Goal: Task Accomplishment & Management: Use online tool/utility

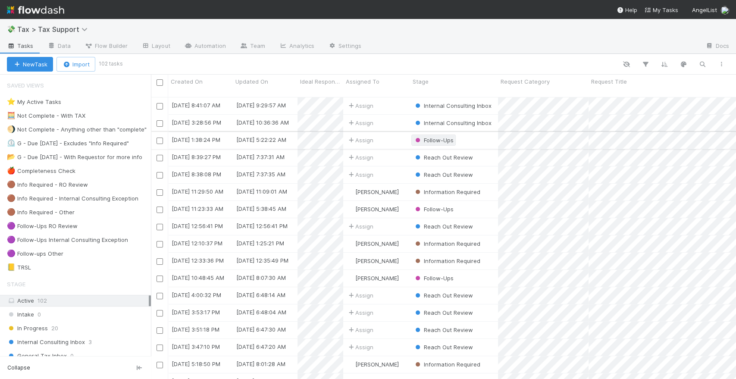
scroll to position [282, 578]
click at [49, 11] on img at bounding box center [35, 10] width 57 height 15
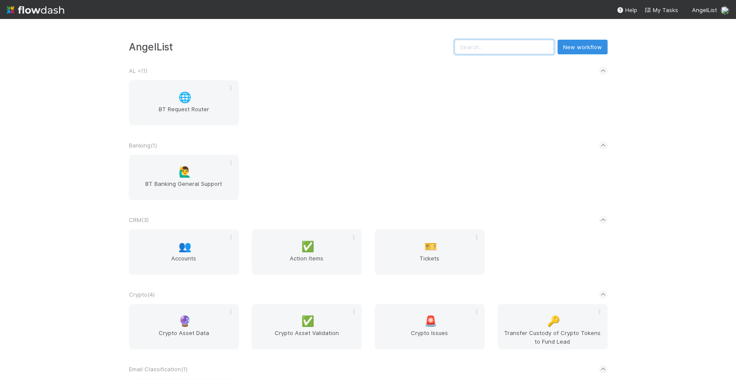
click at [504, 47] on input "text" at bounding box center [504, 47] width 100 height 15
paste input "Sci-Founder Fellowship I, a series of SciFounders, LP"
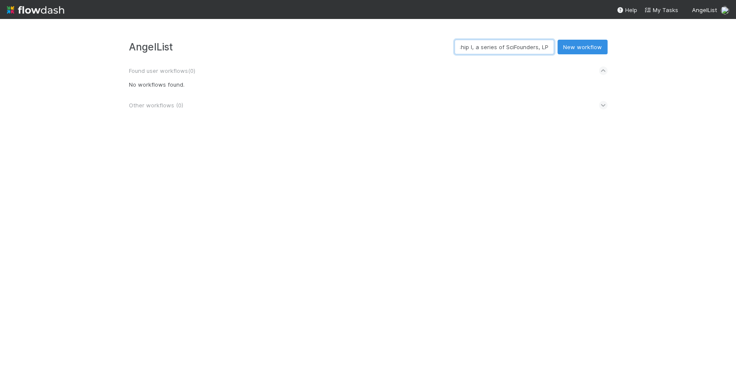
type input "Sci-Founder Fellowship I, a series of SciFounders, LP"
click at [44, 13] on img at bounding box center [35, 10] width 57 height 15
click at [46, 8] on img at bounding box center [35, 10] width 57 height 15
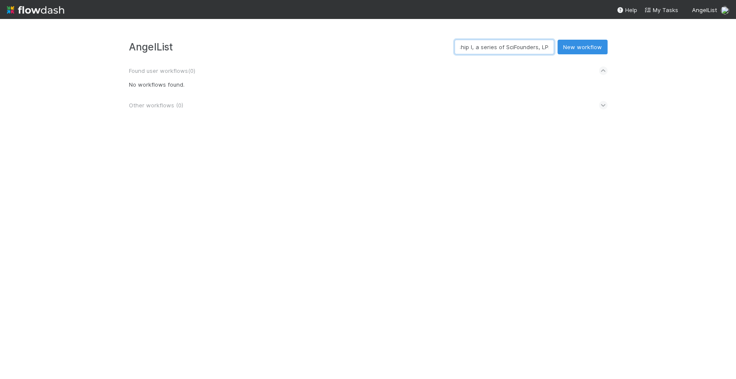
drag, startPoint x: 472, startPoint y: 47, endPoint x: 735, endPoint y: 82, distance: 264.8
click at [735, 82] on div "AngelList Sci-Founder Fellowship I, a series of SciFounders, LP New workflow Fo…" at bounding box center [368, 199] width 736 height 360
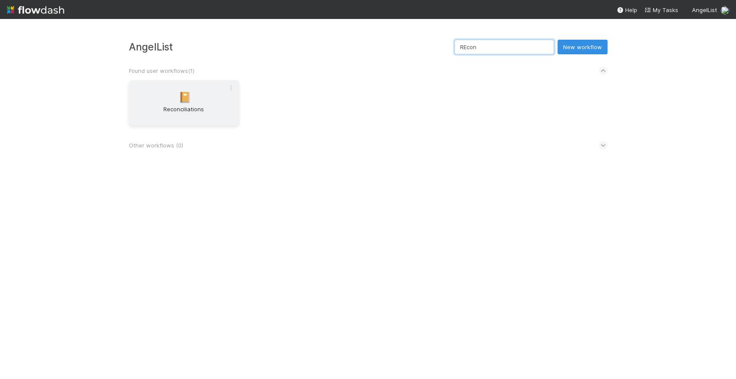
type input "REcon"
click at [193, 90] on div "📔 Reconciliations" at bounding box center [184, 102] width 110 height 45
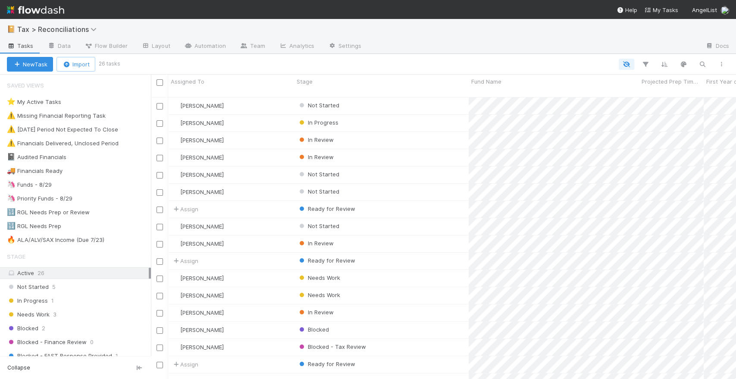
scroll to position [282, 578]
click at [704, 63] on icon "button" at bounding box center [702, 64] width 9 height 8
click at [652, 46] on input at bounding box center [657, 49] width 86 height 10
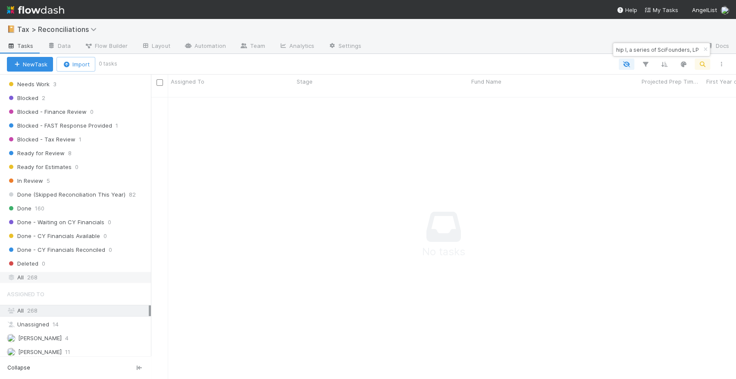
scroll to position [239, 0]
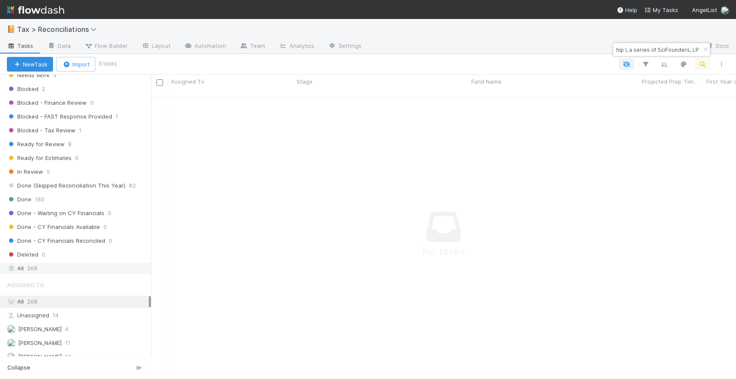
type input "Sci-Founder Fellowship I, a series of SciFounders, LP"
click at [44, 270] on div "All 268" at bounding box center [78, 268] width 142 height 11
click at [402, 97] on div "Done" at bounding box center [381, 105] width 175 height 17
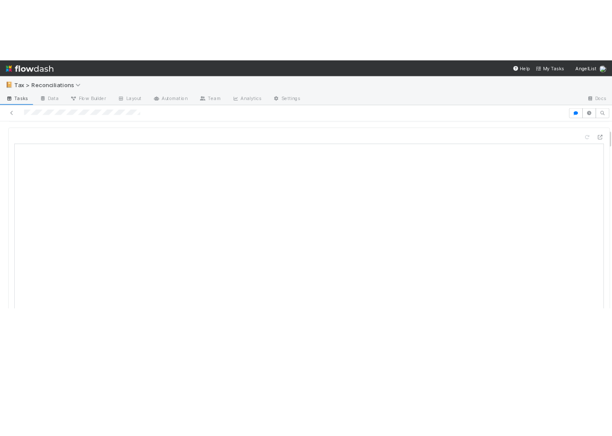
scroll to position [96, 0]
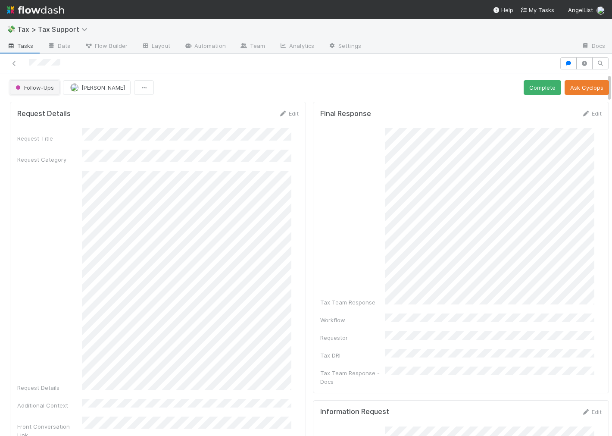
click at [41, 84] on button "Follow-Ups" at bounding box center [35, 87] width 50 height 15
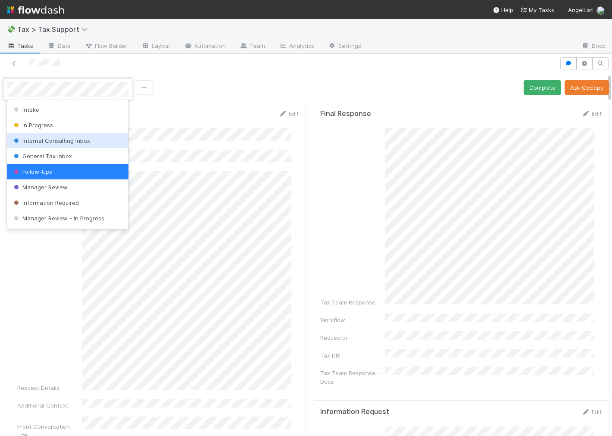
click at [61, 139] on span "Internal Consulting Inbox" at bounding box center [51, 140] width 78 height 7
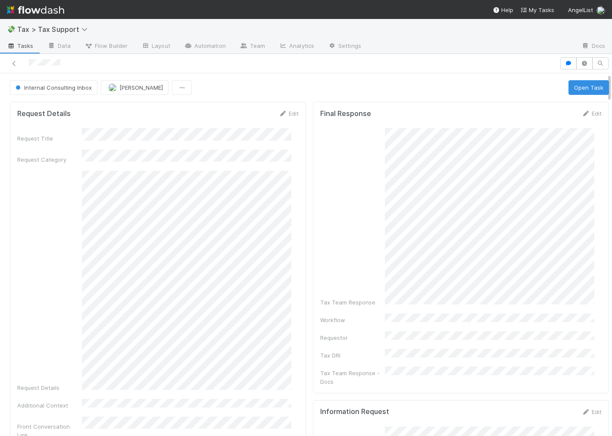
click at [12, 58] on div at bounding box center [279, 63] width 553 height 12
click at [13, 61] on icon at bounding box center [14, 64] width 9 height 6
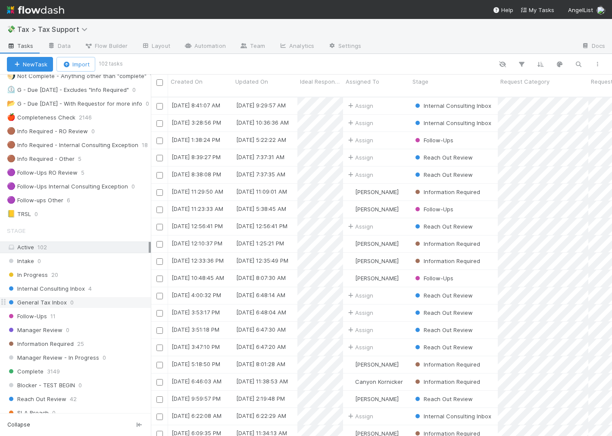
scroll to position [96, 0]
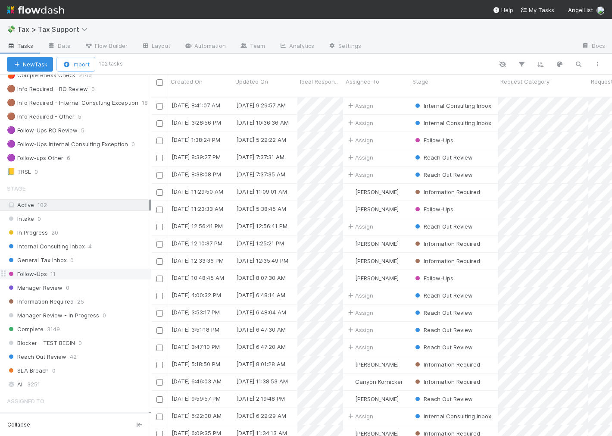
click at [80, 269] on div "Follow-Ups 11" at bounding box center [75, 274] width 151 height 12
click at [80, 277] on div "Follow-Ups 11" at bounding box center [79, 274] width 144 height 11
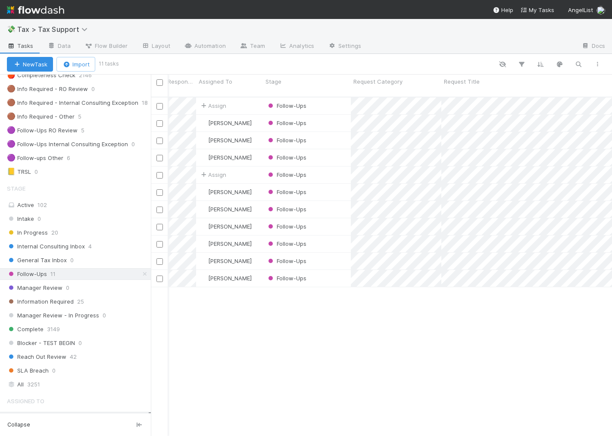
scroll to position [0, 87]
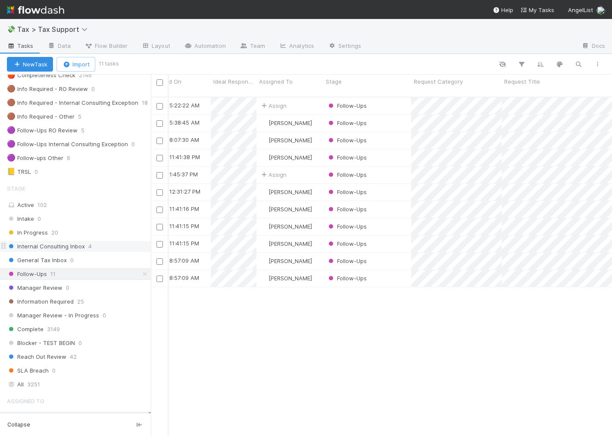
click at [95, 245] on div "Internal Consulting Inbox 4" at bounding box center [79, 246] width 144 height 11
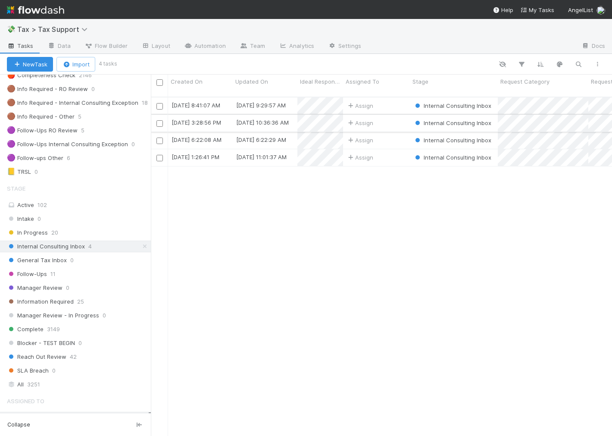
click at [392, 115] on div "Assign" at bounding box center [376, 123] width 67 height 17
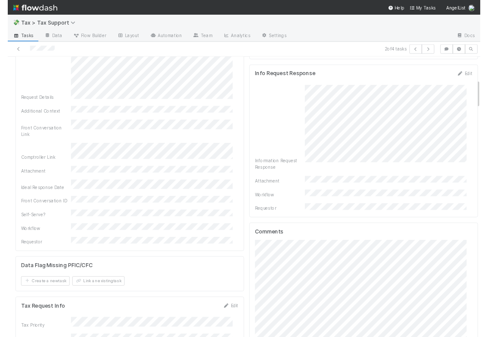
scroll to position [335, 0]
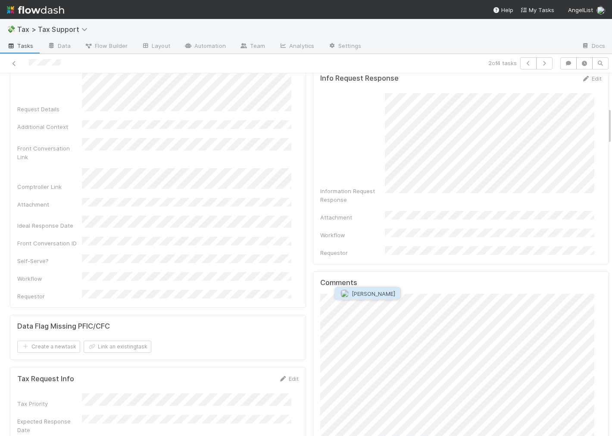
click at [358, 292] on span "[PERSON_NAME]" at bounding box center [374, 293] width 44 height 7
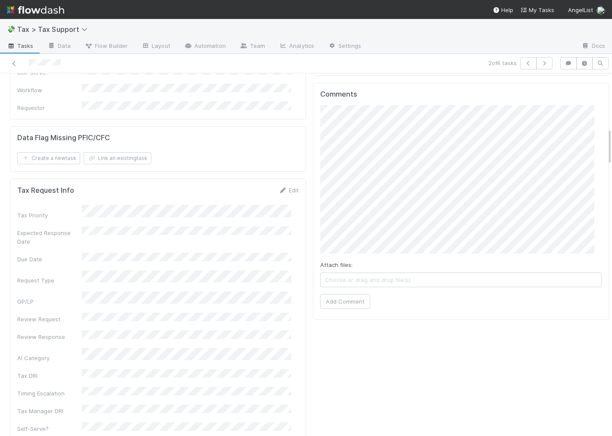
scroll to position [535, 0]
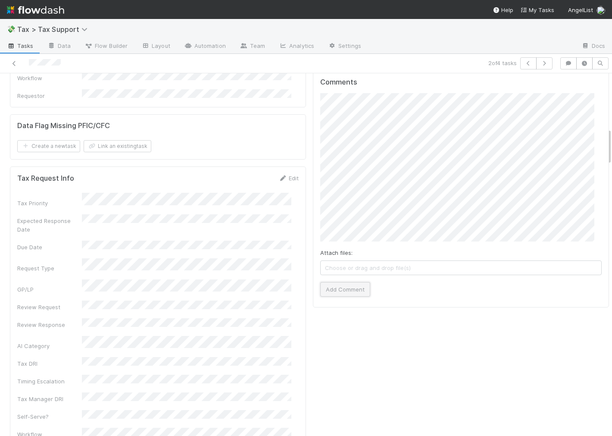
click at [344, 282] on button "Add Comment" at bounding box center [345, 289] width 50 height 15
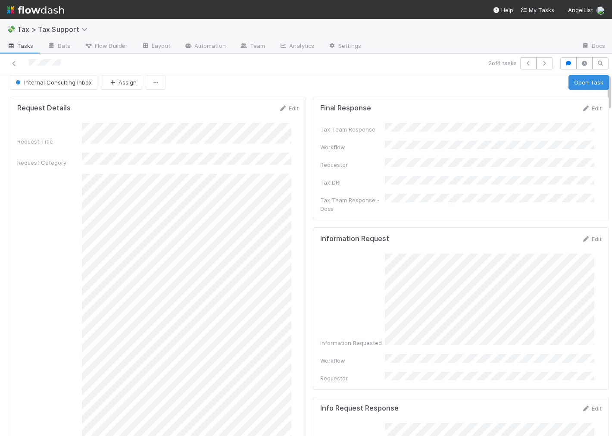
scroll to position [0, 0]
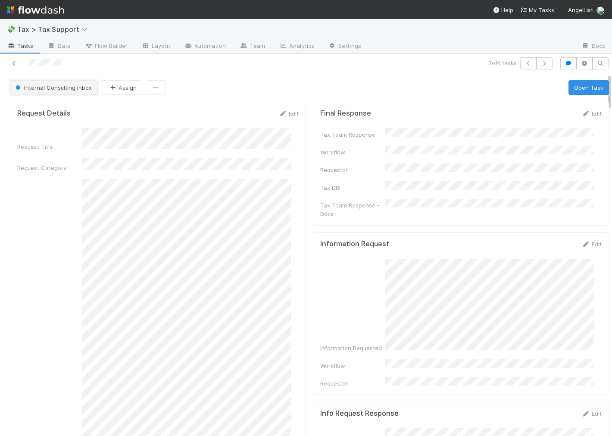
click at [56, 86] on span "Internal Consulting Inbox" at bounding box center [53, 87] width 78 height 7
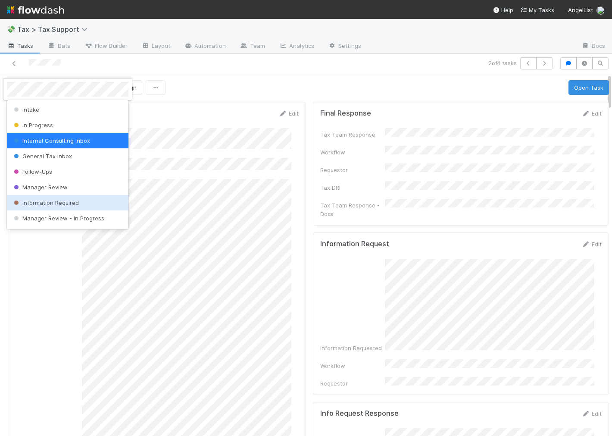
click at [53, 201] on span "Information Required" at bounding box center [45, 202] width 67 height 7
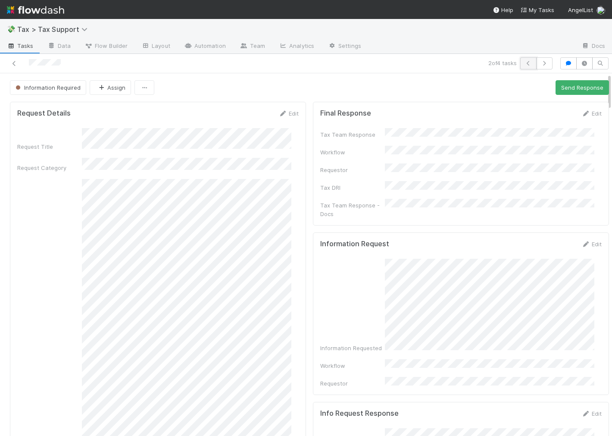
click at [524, 63] on icon "button" at bounding box center [528, 63] width 9 height 5
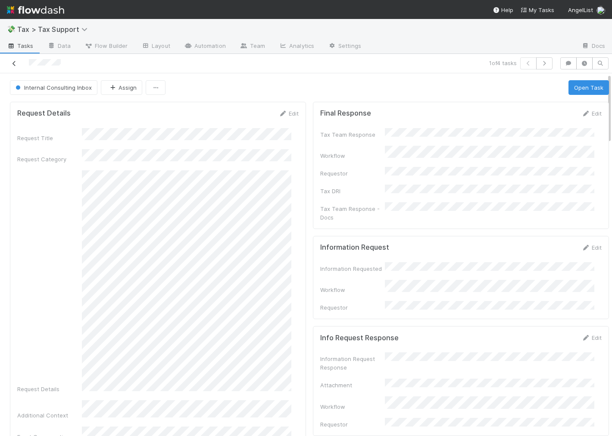
click at [11, 59] on link at bounding box center [14, 63] width 9 height 9
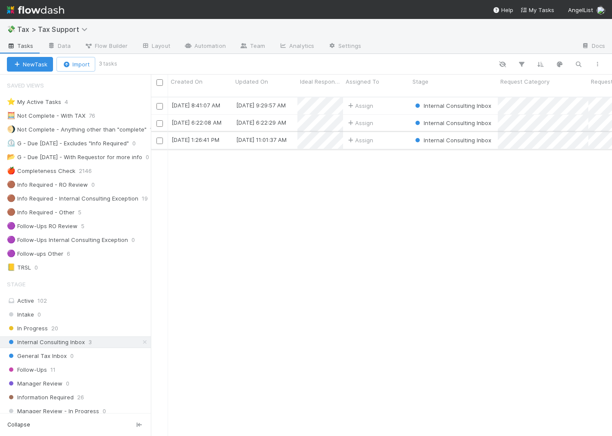
click at [397, 132] on div "Assign" at bounding box center [376, 140] width 67 height 17
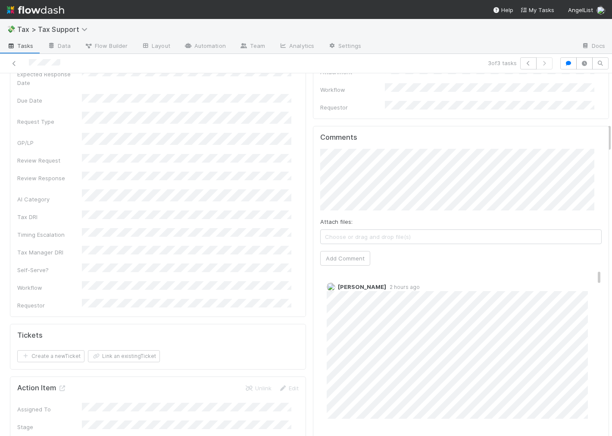
scroll to position [622, 0]
click at [363, 165] on button "[PERSON_NAME]" at bounding box center [351, 160] width 65 height 12
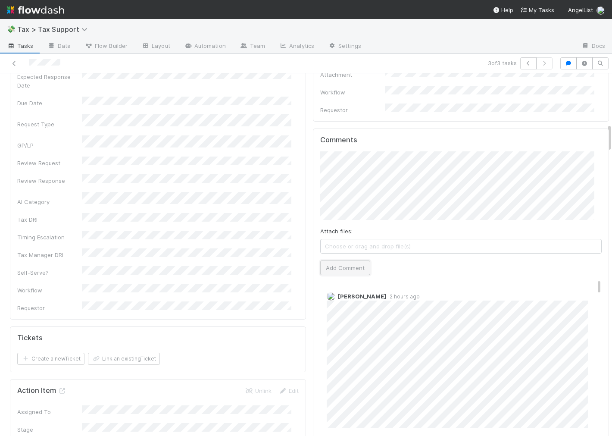
click at [340, 260] on button "Add Comment" at bounding box center [345, 267] width 50 height 15
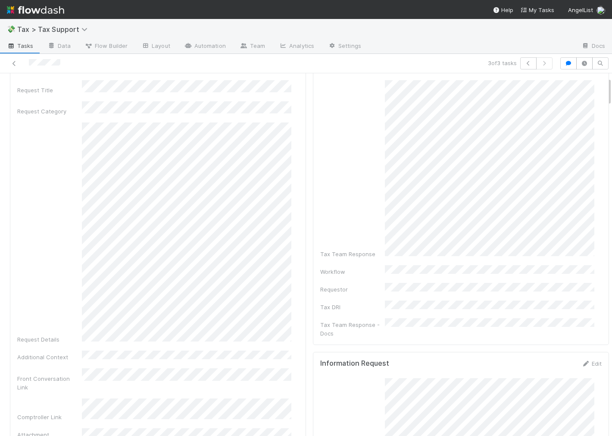
scroll to position [0, 0]
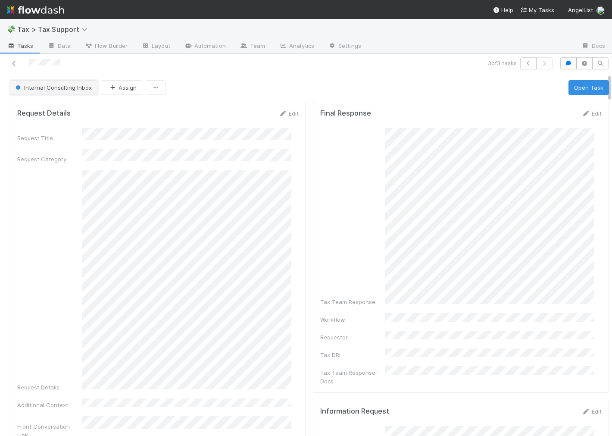
click at [43, 84] on button "Internal Consulting Inbox" at bounding box center [54, 87] width 88 height 15
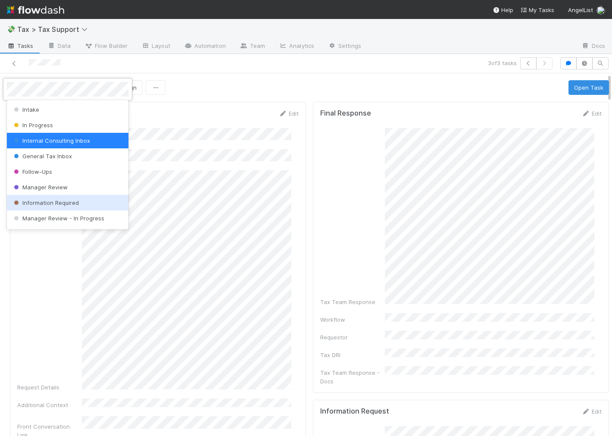
click at [82, 200] on div "Information Required" at bounding box center [68, 203] width 122 height 16
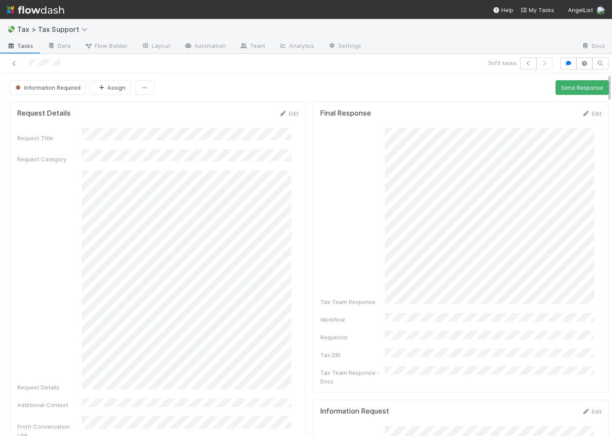
click at [19, 65] on div at bounding box center [142, 63] width 278 height 12
click at [14, 62] on icon at bounding box center [14, 64] width 9 height 6
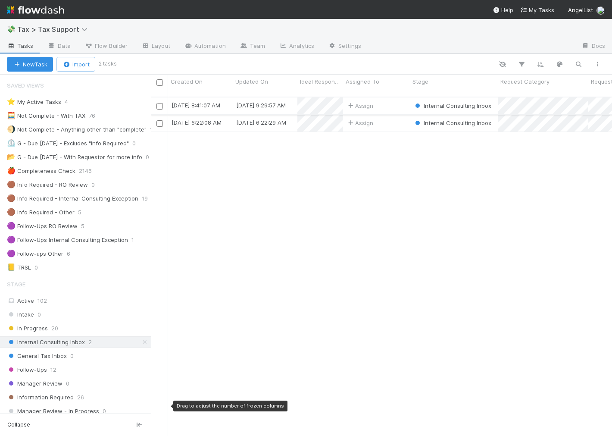
click at [389, 97] on div "Assign" at bounding box center [376, 105] width 67 height 17
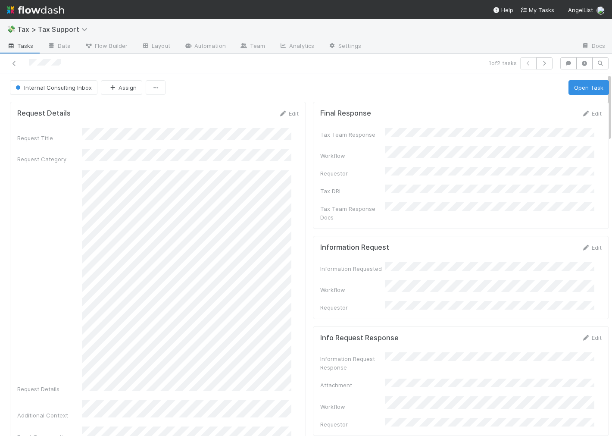
click at [581, 109] on div "Edit" at bounding box center [591, 113] width 20 height 9
click at [581, 114] on link "Edit" at bounding box center [591, 113] width 20 height 7
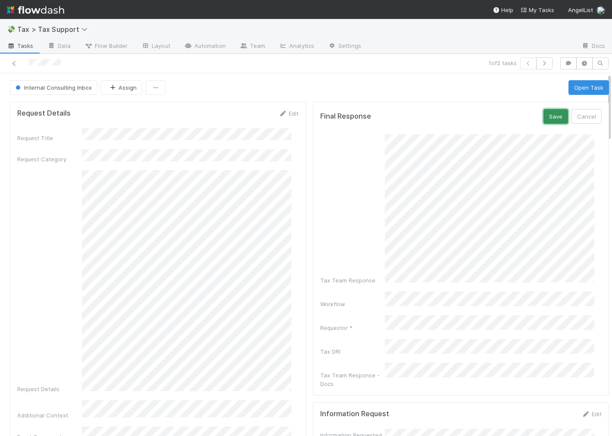
click at [545, 121] on button "Save" at bounding box center [556, 116] width 25 height 15
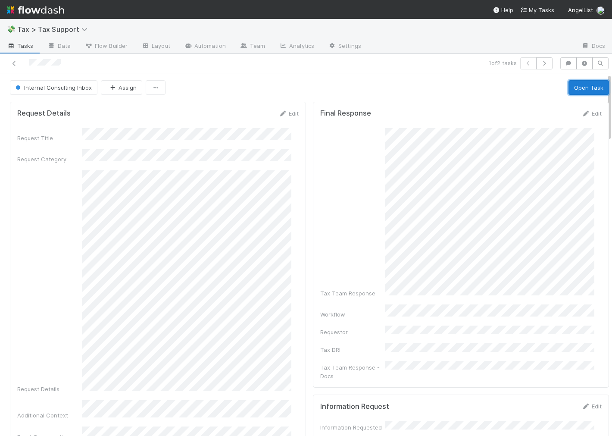
click at [569, 89] on button "Open Task" at bounding box center [589, 87] width 41 height 15
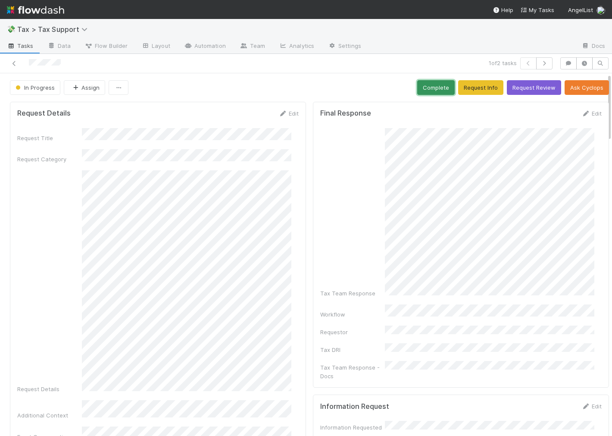
click at [425, 89] on button "Complete" at bounding box center [436, 87] width 38 height 15
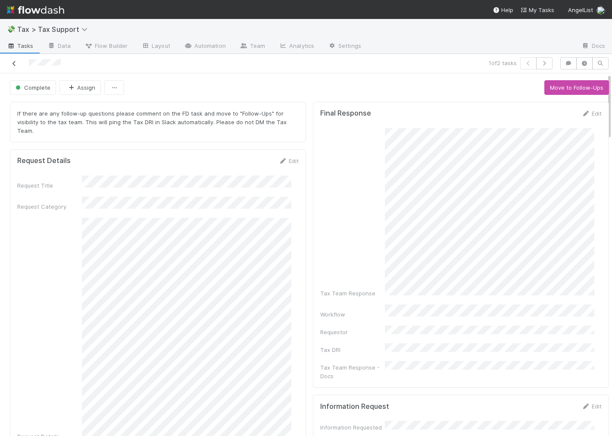
click at [16, 63] on icon at bounding box center [14, 64] width 9 height 6
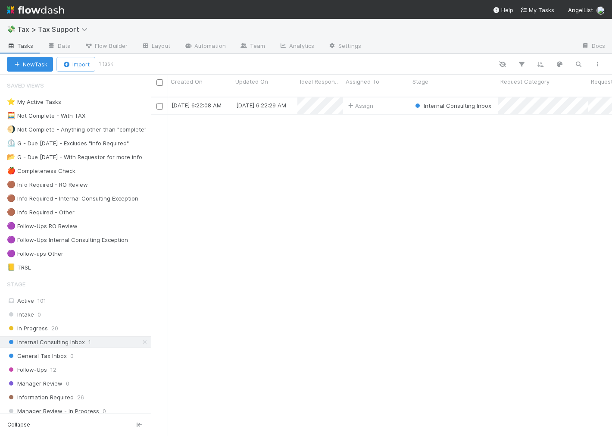
scroll to position [339, 454]
click at [74, 369] on div "Follow-Ups 12" at bounding box center [79, 369] width 144 height 11
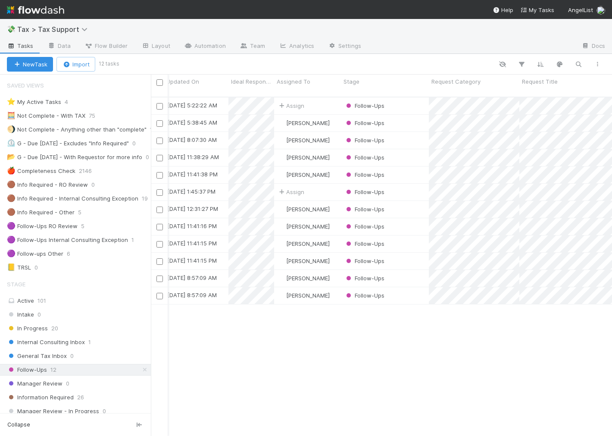
scroll to position [0, 34]
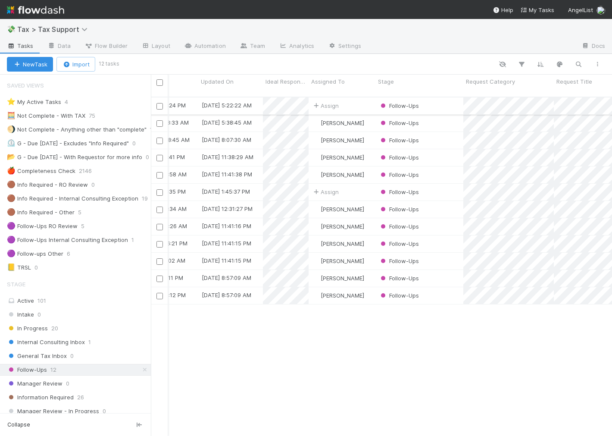
click at [354, 97] on div "Assign" at bounding box center [342, 105] width 67 height 17
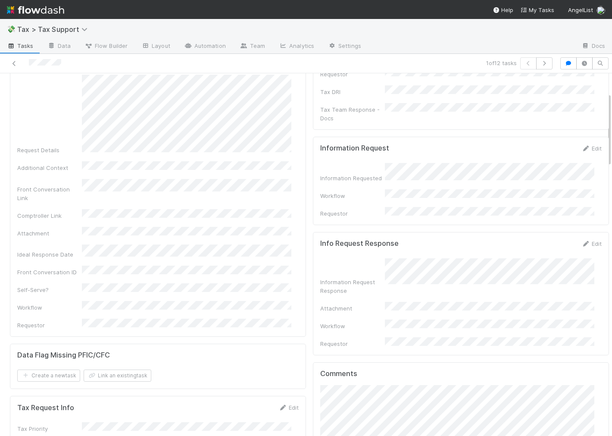
scroll to position [5, 0]
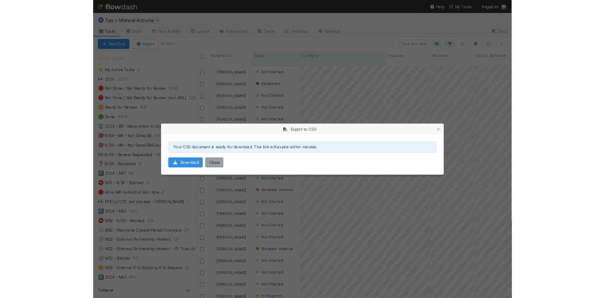
scroll to position [339, 454]
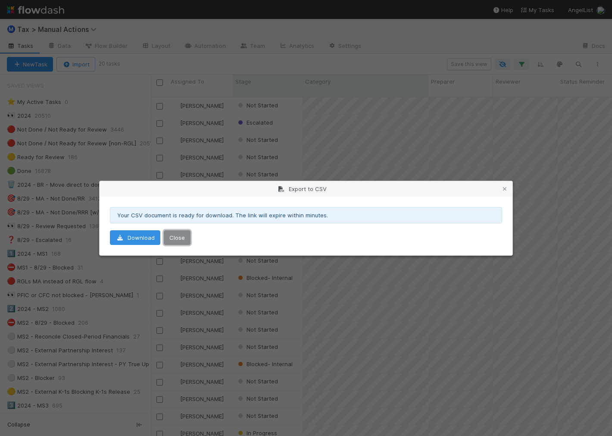
click at [174, 235] on button "Close" at bounding box center [177, 237] width 27 height 15
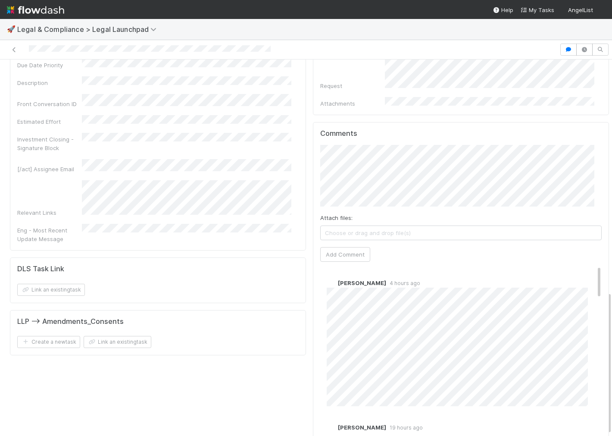
scroll to position [613, 0]
click at [382, 157] on span "[PERSON_NAME]" at bounding box center [374, 159] width 44 height 7
click at [410, 161] on span "[PERSON_NAME]" at bounding box center [421, 159] width 44 height 7
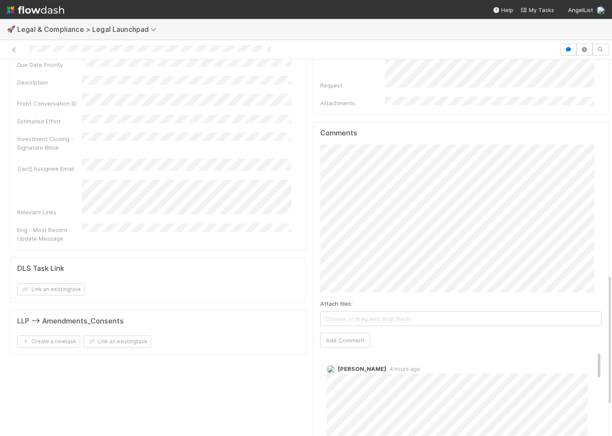
click at [313, 193] on div "Comments Attach files: Choose or drag and drop file(s) Add Comment Robin Sosnow…" at bounding box center [461, 326] width 296 height 409
click at [309, 205] on div "Due date: 8/14/2025 Collaborators Edit Requester Collaborator Teams Collaborato…" at bounding box center [460, 6] width 303 height 1070
click at [328, 333] on button "Add Comment" at bounding box center [345, 340] width 50 height 15
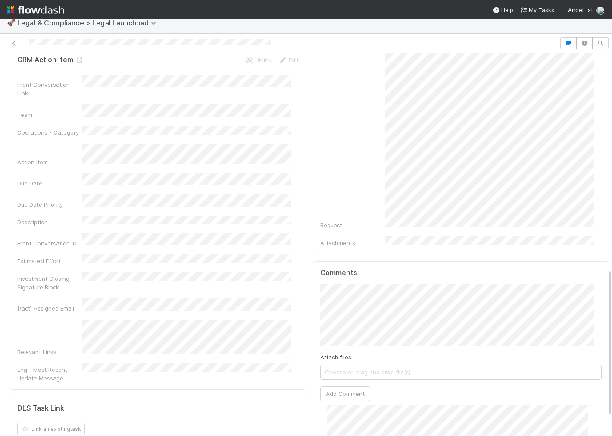
scroll to position [463, 0]
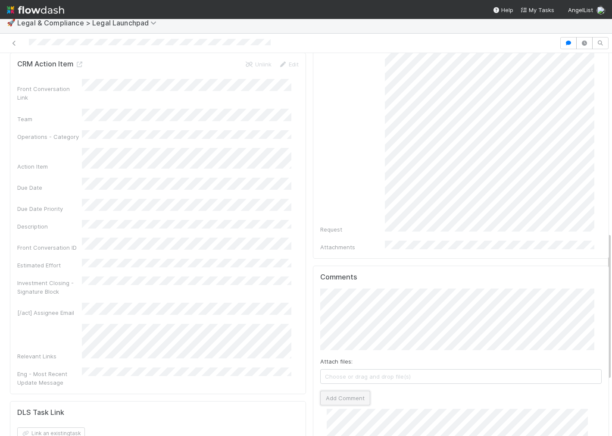
click at [334, 391] on button "Add Comment" at bounding box center [345, 398] width 50 height 15
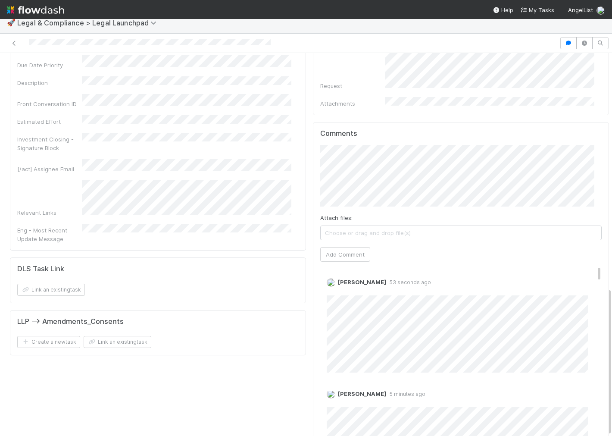
scroll to position [0, 0]
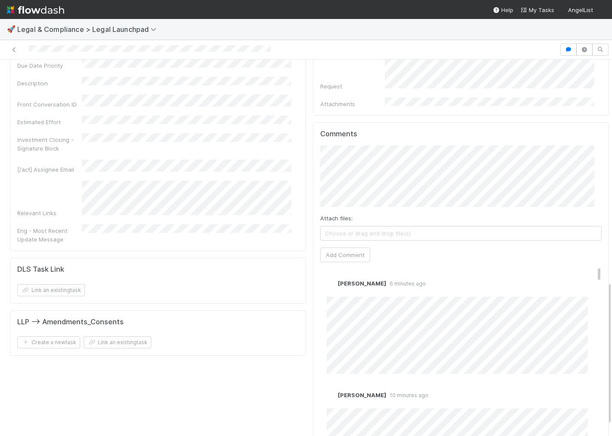
scroll to position [613, 0]
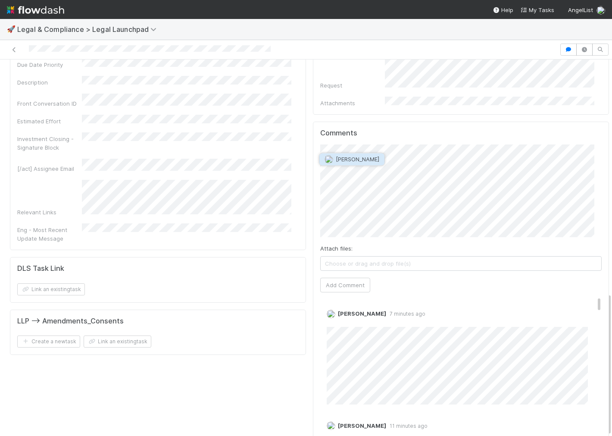
click at [371, 160] on span "[PERSON_NAME]" at bounding box center [358, 159] width 44 height 7
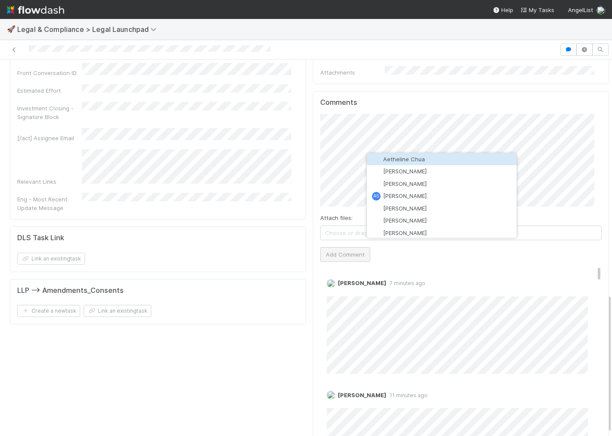
scroll to position [644, 0]
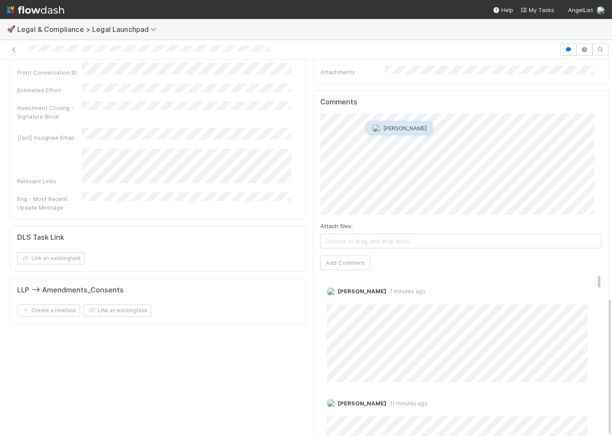
click at [400, 130] on span "[PERSON_NAME]" at bounding box center [405, 128] width 44 height 7
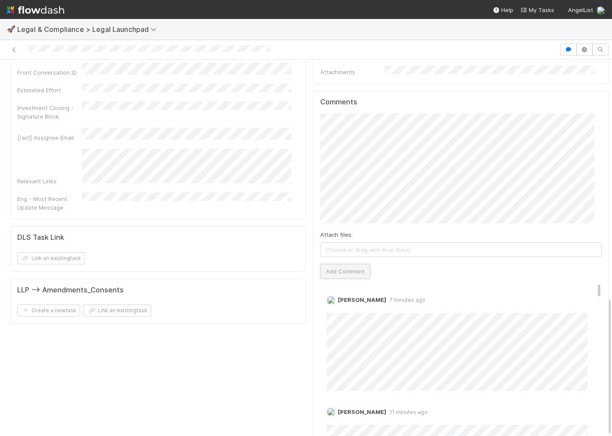
click at [337, 264] on button "Add Comment" at bounding box center [345, 271] width 50 height 15
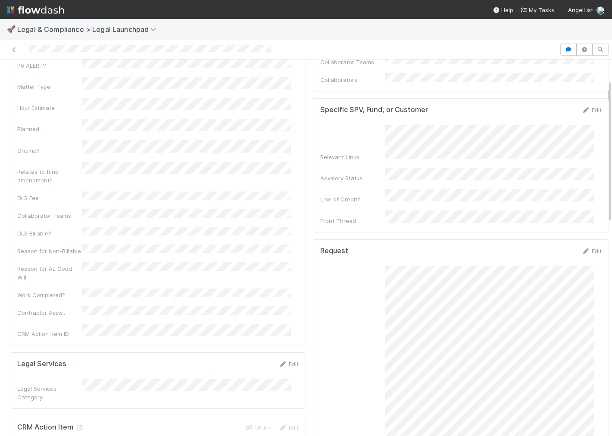
scroll to position [0, 0]
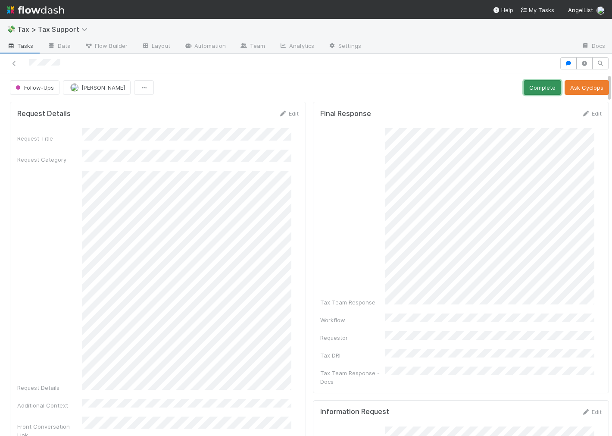
click at [524, 85] on button "Complete" at bounding box center [543, 87] width 38 height 15
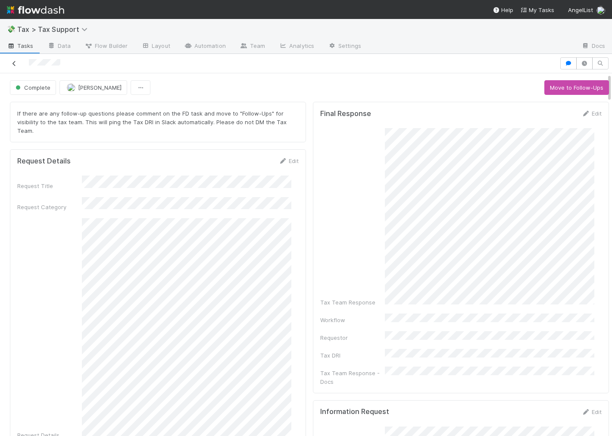
click at [14, 59] on link at bounding box center [14, 63] width 9 height 9
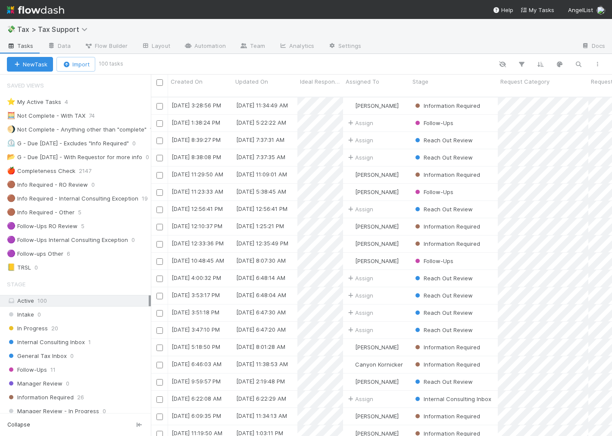
scroll to position [339, 454]
click at [401, 97] on div "[PERSON_NAME]" at bounding box center [376, 105] width 67 height 17
click at [45, 13] on img at bounding box center [35, 10] width 57 height 15
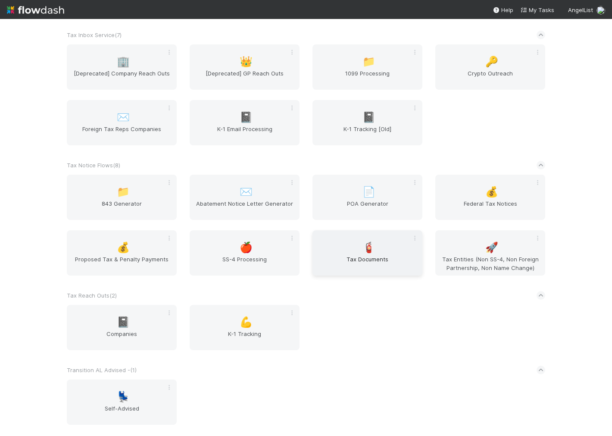
scroll to position [2011, 0]
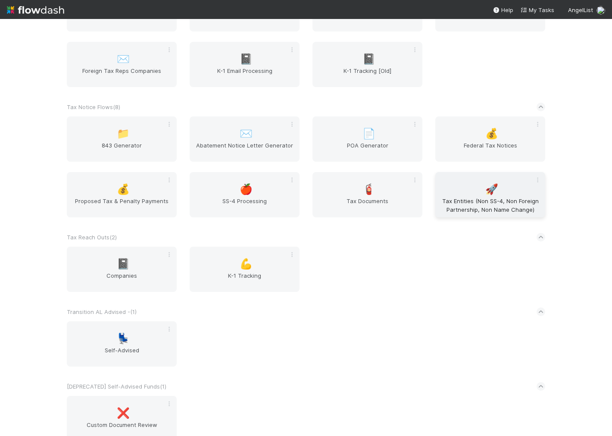
click at [477, 186] on div "🚀 Tax Entities (Non SS-4, Non Foreign Partnership, Non Name Change)" at bounding box center [490, 194] width 110 height 45
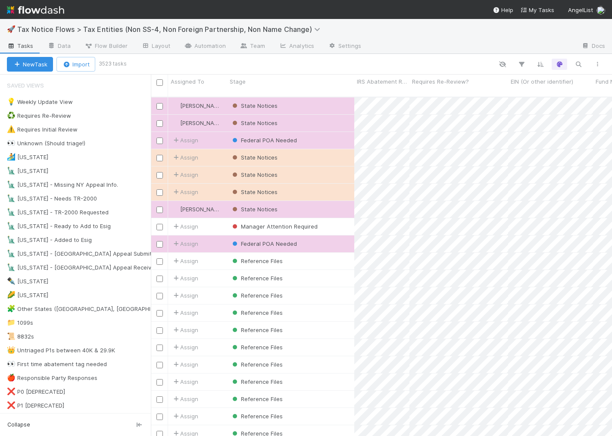
scroll to position [339, 454]
click at [55, 100] on div "💡 Weekly Update View" at bounding box center [40, 102] width 66 height 11
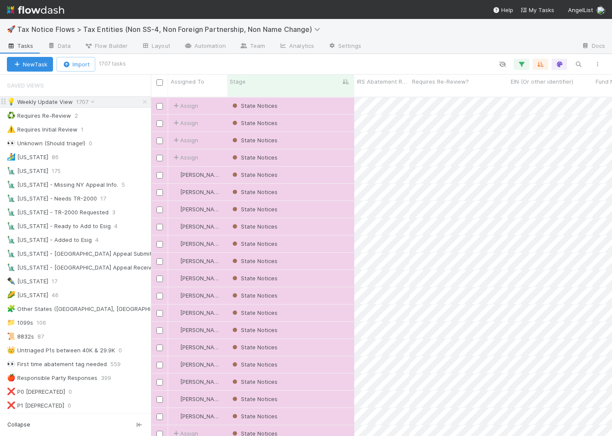
scroll to position [339, 454]
click at [598, 62] on icon "button" at bounding box center [597, 64] width 9 height 5
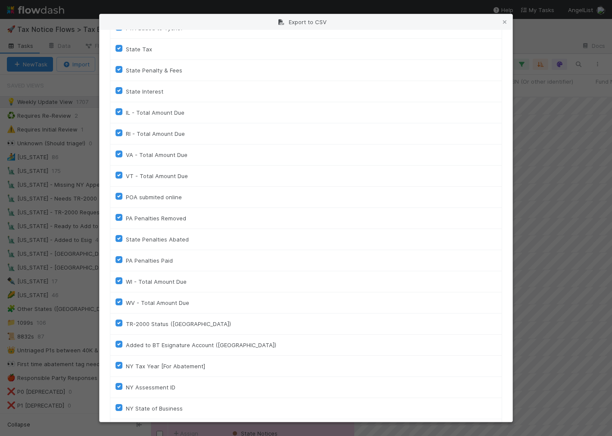
scroll to position [1569, 0]
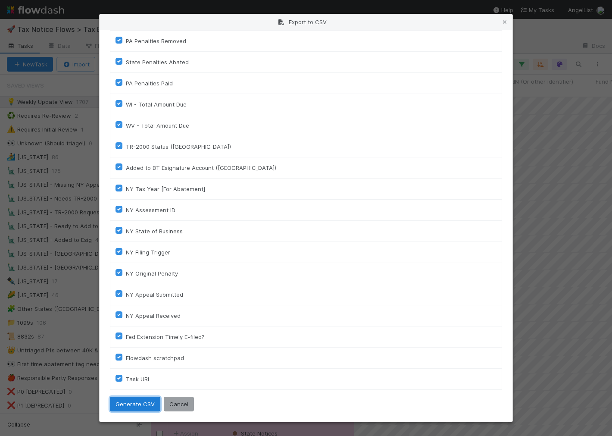
click at [136, 406] on button "Generate CSV" at bounding box center [135, 404] width 50 height 15
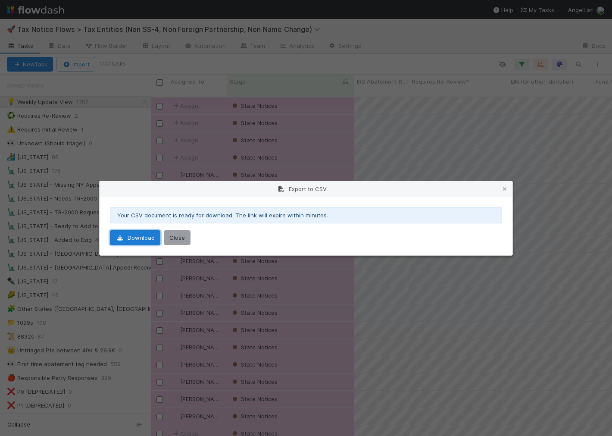
click at [139, 238] on link "Download" at bounding box center [135, 237] width 50 height 15
